Goal: Transaction & Acquisition: Purchase product/service

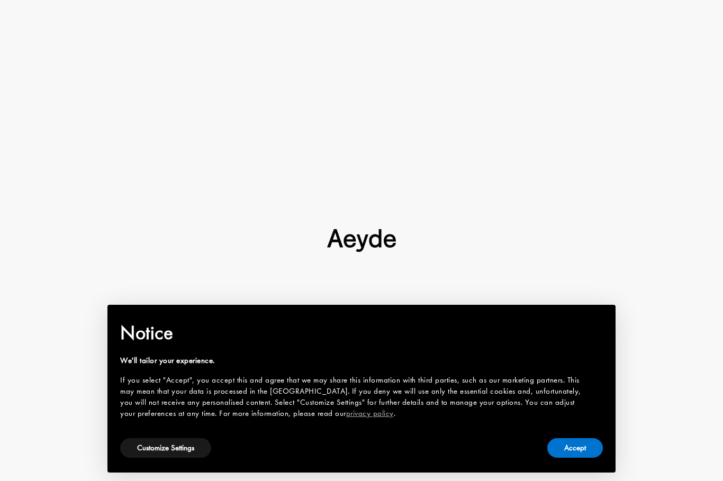
click at [579, 442] on button "Accept" at bounding box center [575, 448] width 56 height 20
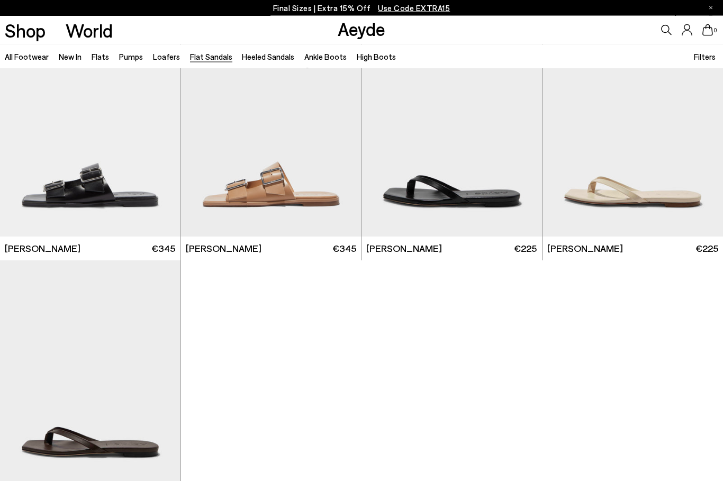
scroll to position [1320, 0]
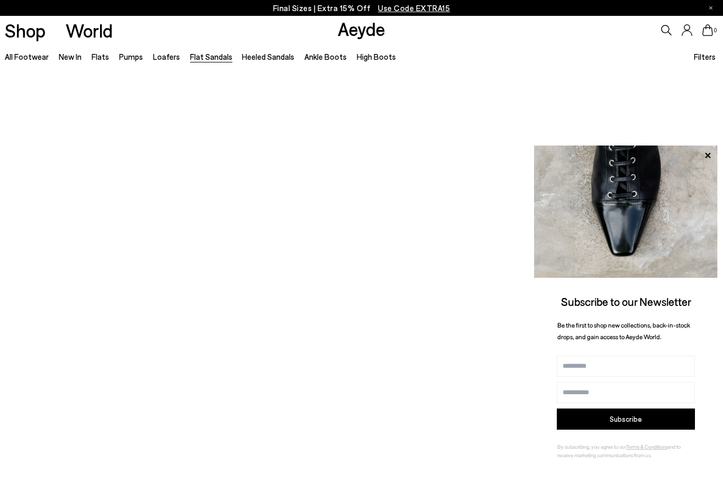
scroll to position [171, 0]
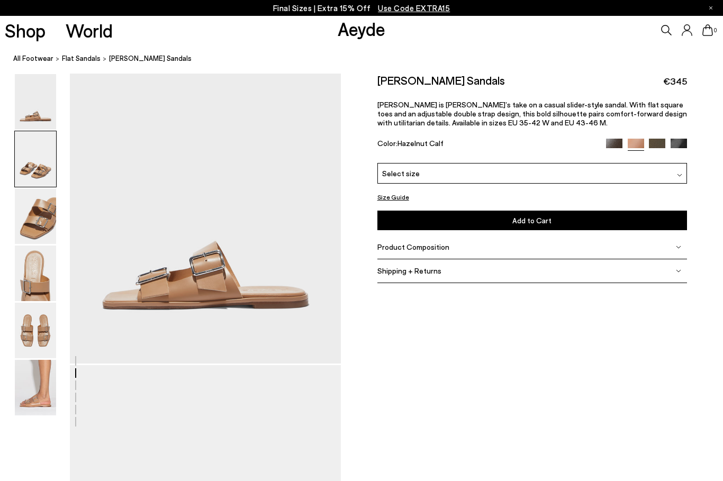
scroll to position [364, 0]
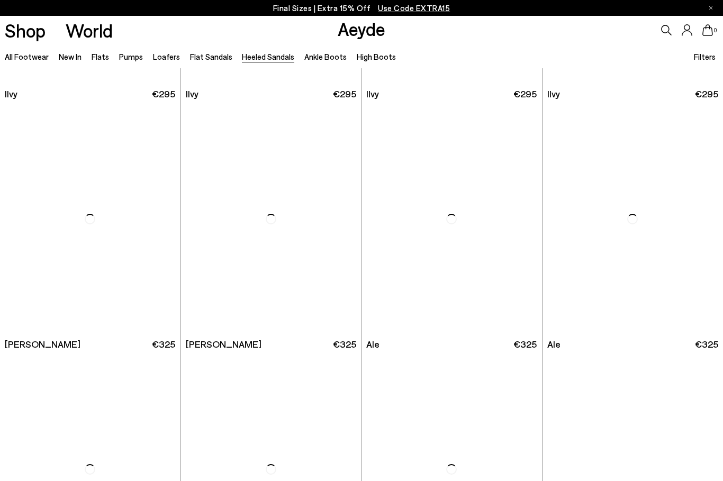
scroll to position [1916, 0]
